Goal: Transaction & Acquisition: Purchase product/service

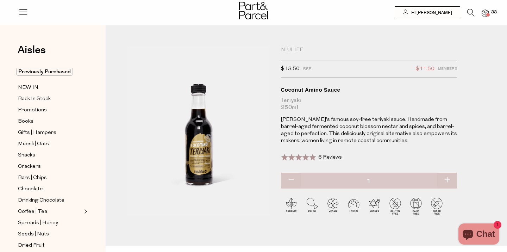
click at [487, 12] on img at bounding box center [485, 14] width 7 height 8
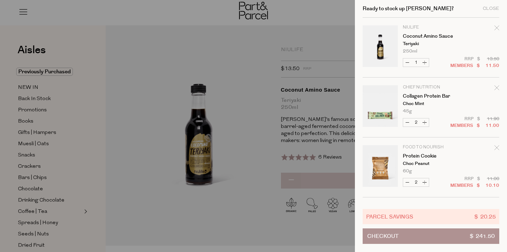
click at [426, 235] on button "Checkout $ 241.50" at bounding box center [431, 235] width 137 height 15
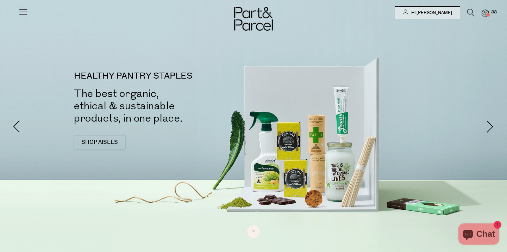
click at [471, 12] on icon at bounding box center [470, 13] width 7 height 8
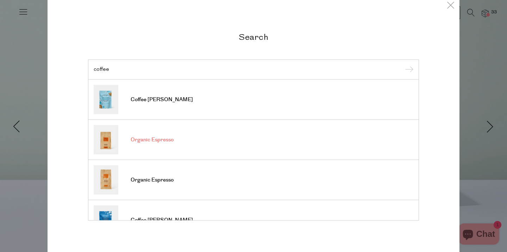
type input "coffee"
click at [179, 139] on link "Organic Espresso" at bounding box center [254, 139] width 320 height 29
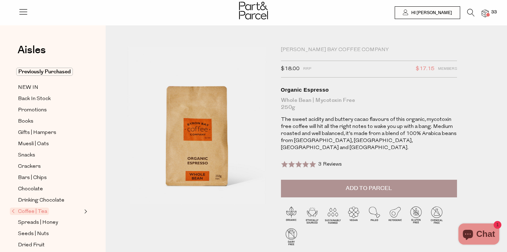
click at [472, 14] on icon at bounding box center [470, 13] width 7 height 8
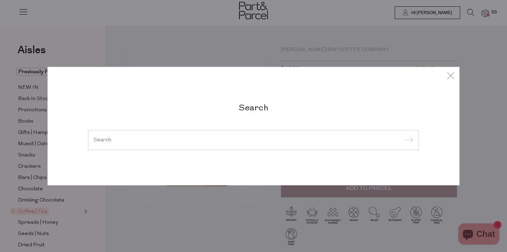
click at [186, 145] on div at bounding box center [253, 140] width 331 height 20
click at [128, 140] on input "search" at bounding box center [254, 139] width 320 height 5
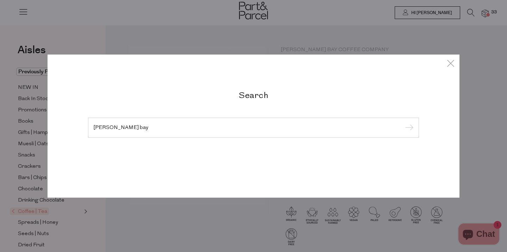
type input "[PERSON_NAME] bay"
click at [403, 123] on input "submit" at bounding box center [408, 128] width 11 height 11
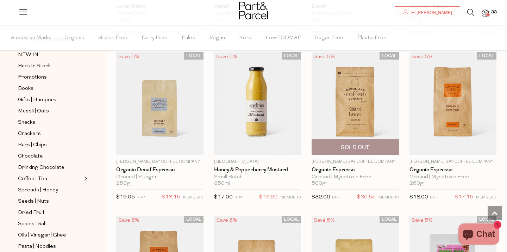
scroll to position [517, 0]
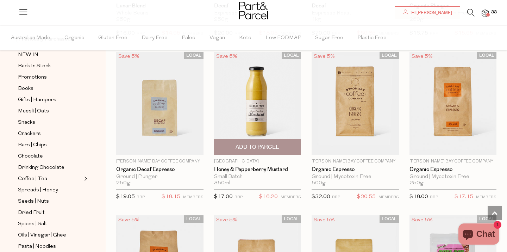
click at [263, 146] on span "Add To Parcel" at bounding box center [258, 146] width 44 height 7
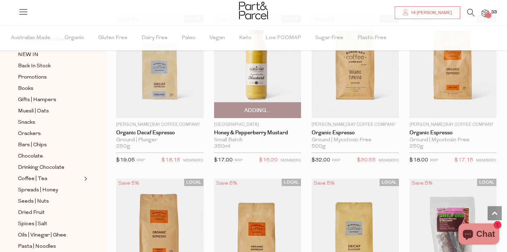
scroll to position [555, 0]
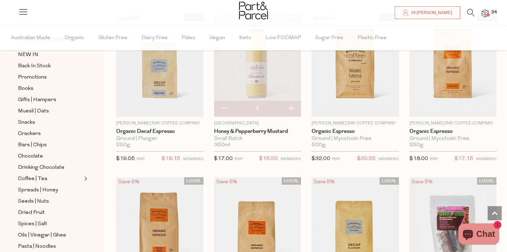
click at [261, 73] on img at bounding box center [257, 65] width 87 height 103
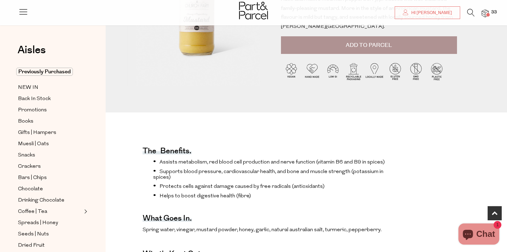
scroll to position [114, 0]
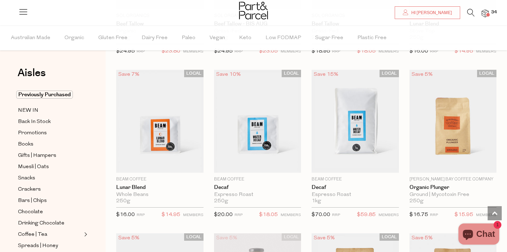
scroll to position [211, 0]
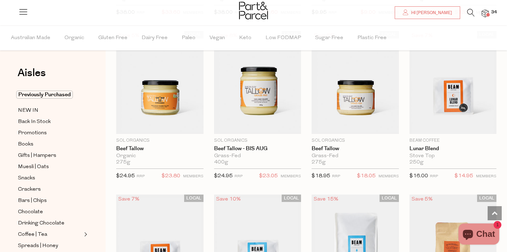
click at [473, 10] on icon at bounding box center [470, 13] width 7 height 8
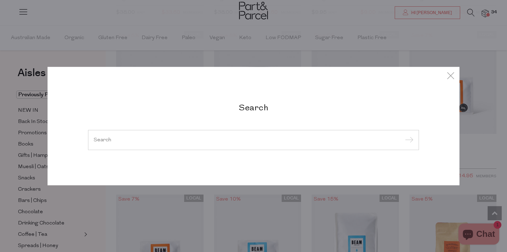
click at [125, 139] on input "search" at bounding box center [254, 139] width 320 height 5
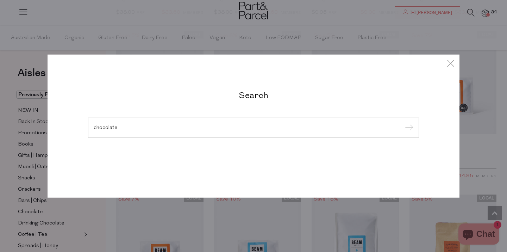
type input "chocolate"
click at [403, 123] on input "submit" at bounding box center [408, 128] width 11 height 11
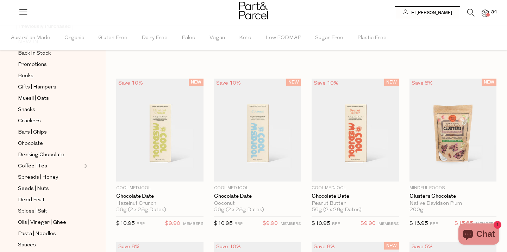
scroll to position [79, 0]
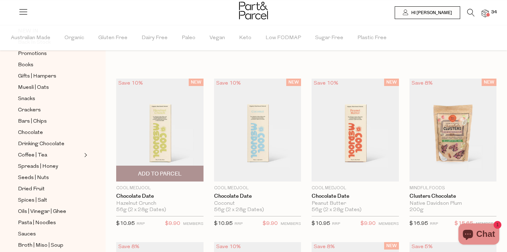
type input "6"
type input "2"
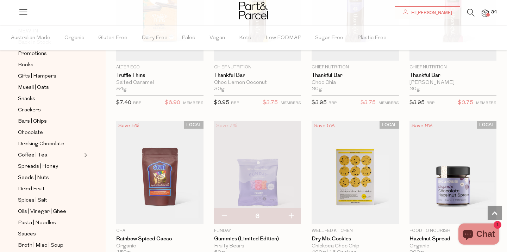
scroll to position [875, 0]
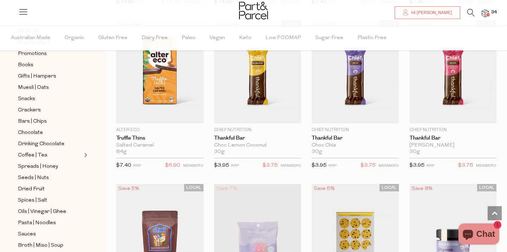
click at [494, 9] on span "34" at bounding box center [493, 12] width 9 height 6
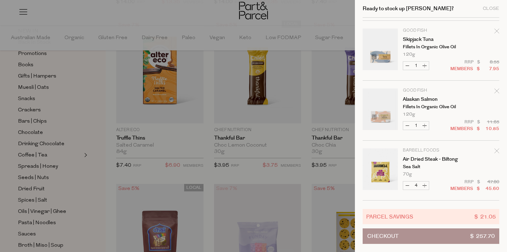
scroll to position [417, 0]
click at [426, 64] on button "Increase Skipjack Tuna" at bounding box center [424, 65] width 8 height 8
type input "2"
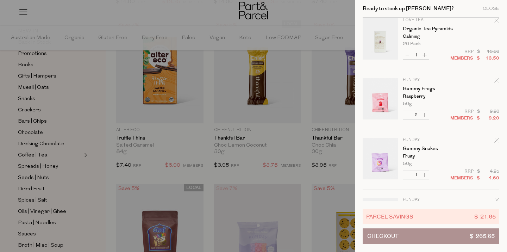
scroll to position [775, 0]
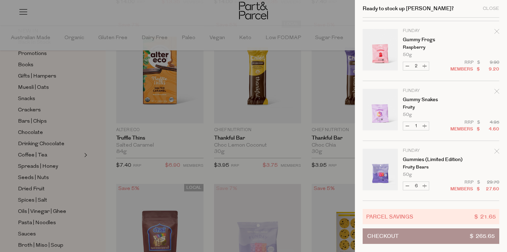
click at [418, 237] on button "Checkout $ 265.65" at bounding box center [431, 235] width 137 height 15
